Goal: Task Accomplishment & Management: Manage account settings

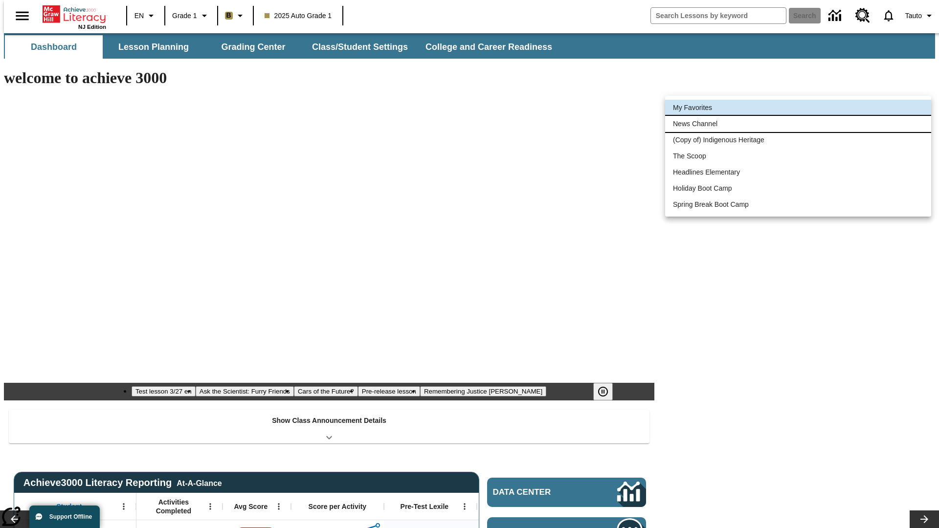
click at [799, 124] on li "News Channel" at bounding box center [798, 124] width 266 height 16
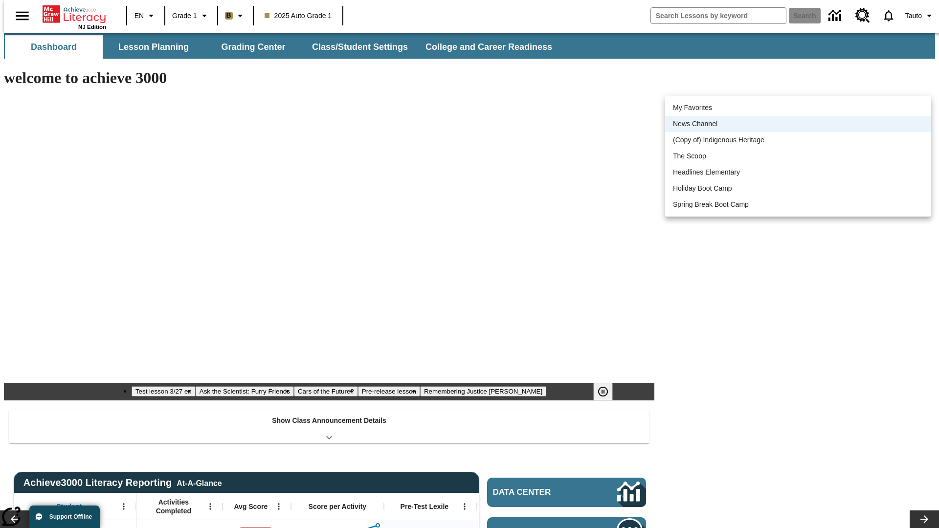
scroll to position [12, 0]
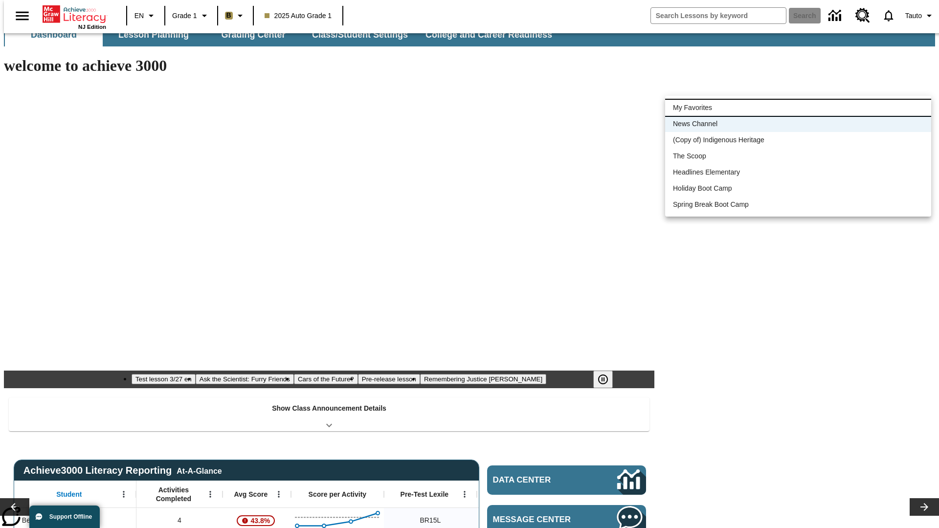
click at [799, 108] on li "My Favorites" at bounding box center [798, 108] width 266 height 16
type input "-1"
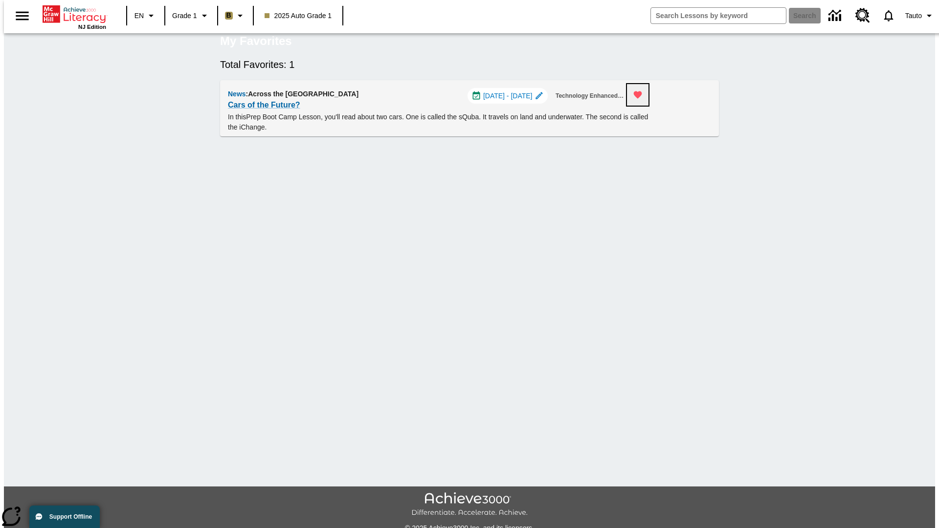
click at [642, 99] on icon "Remove from Favorites" at bounding box center [638, 95] width 8 height 7
